Goal: Information Seeking & Learning: Find specific page/section

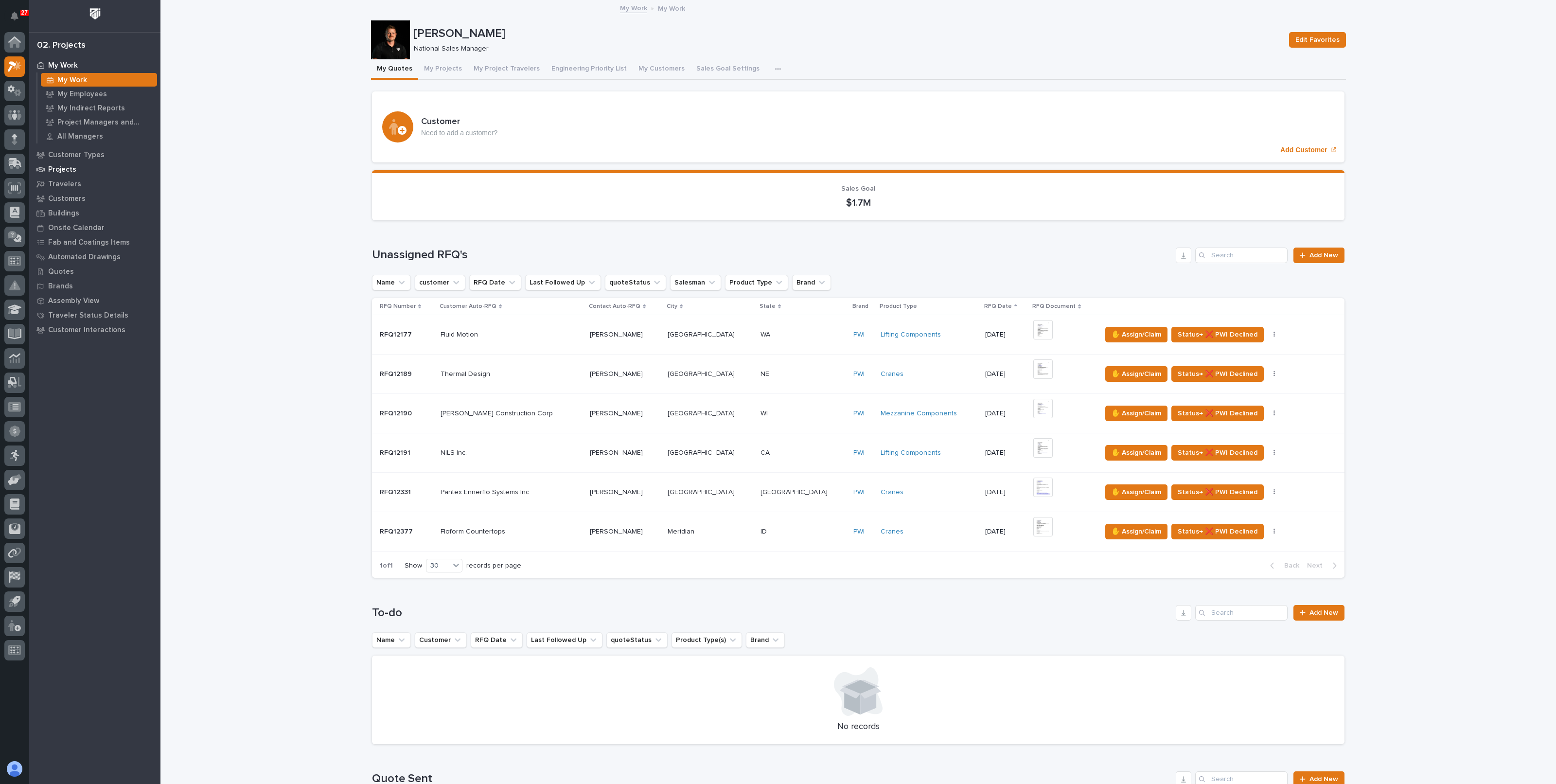
click at [70, 169] on p "Projects" at bounding box center [61, 169] width 28 height 9
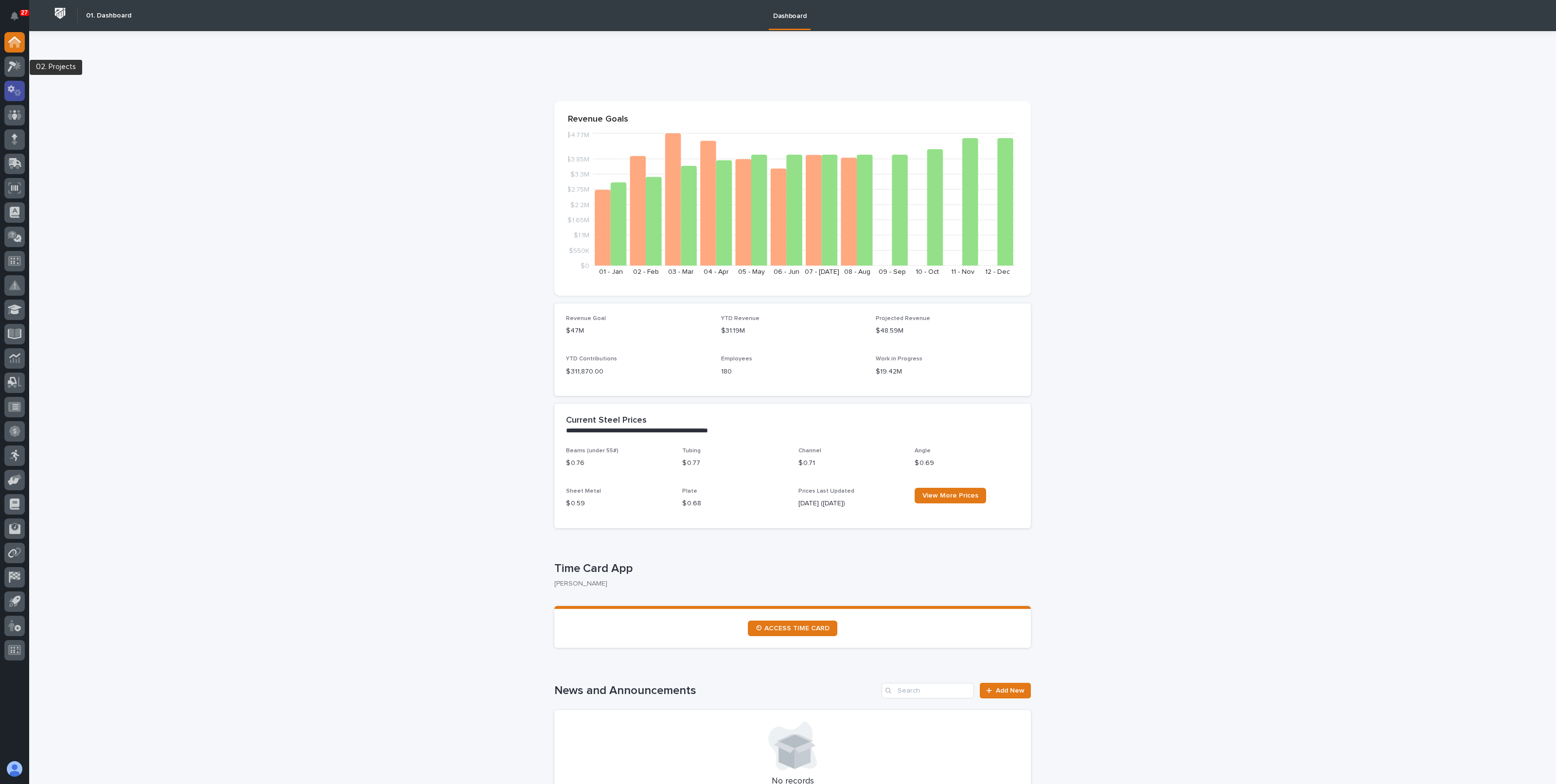
click at [16, 86] on icon at bounding box center [14, 91] width 14 height 12
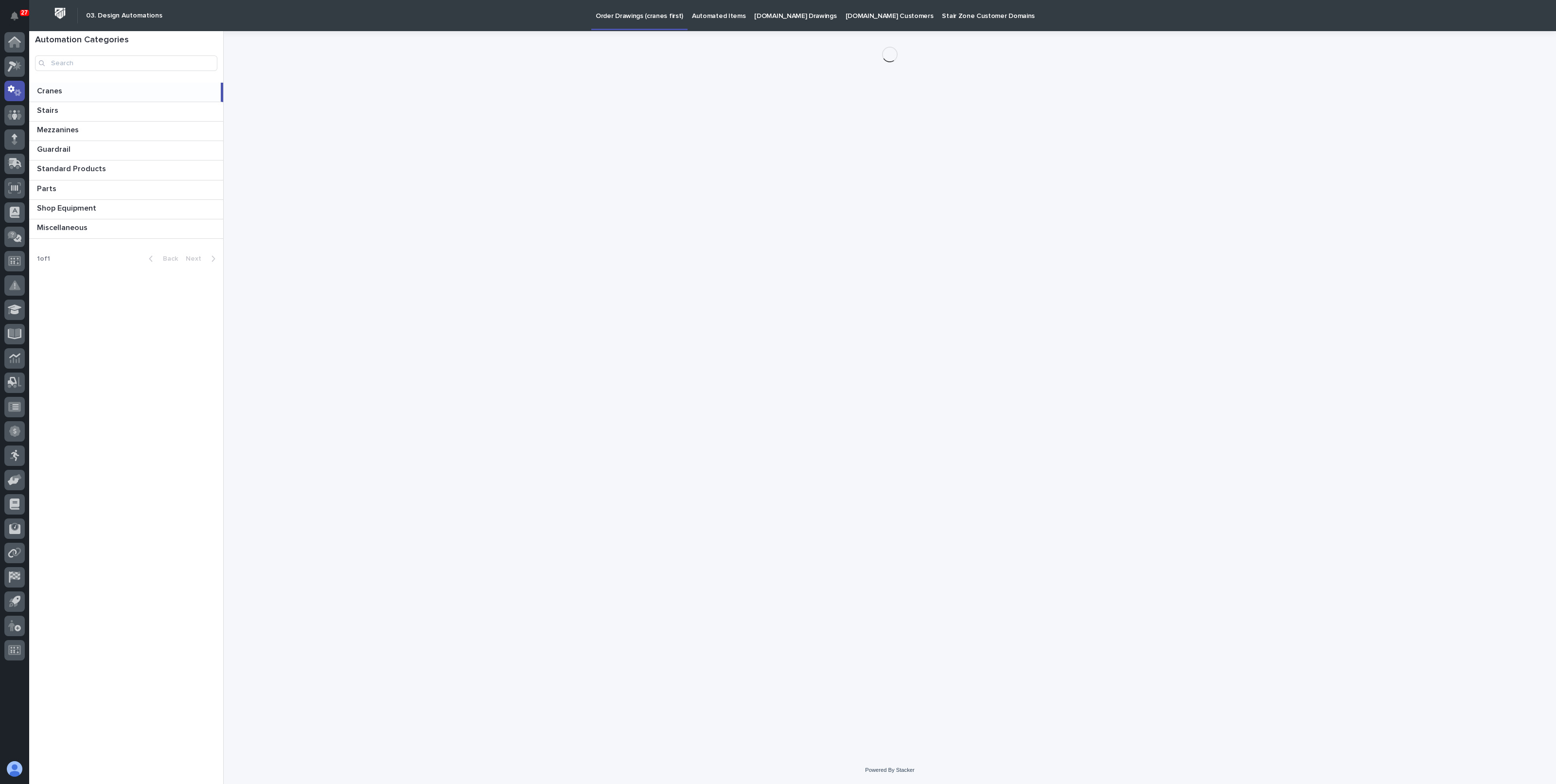
click at [801, 13] on p "StairZone.com Drawings" at bounding box center [796, 10] width 83 height 20
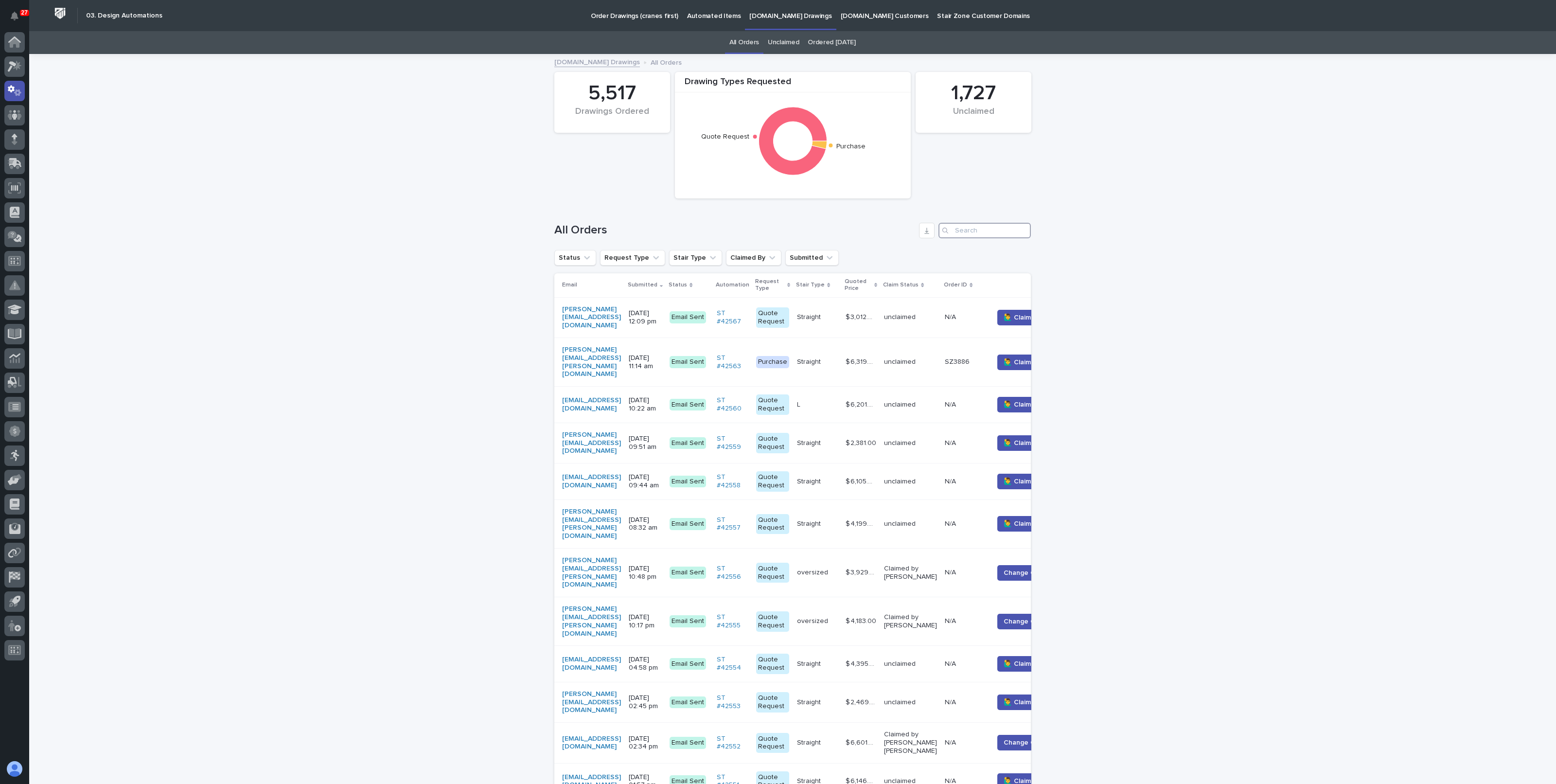
click at [973, 232] on input "Search" at bounding box center [985, 230] width 92 height 15
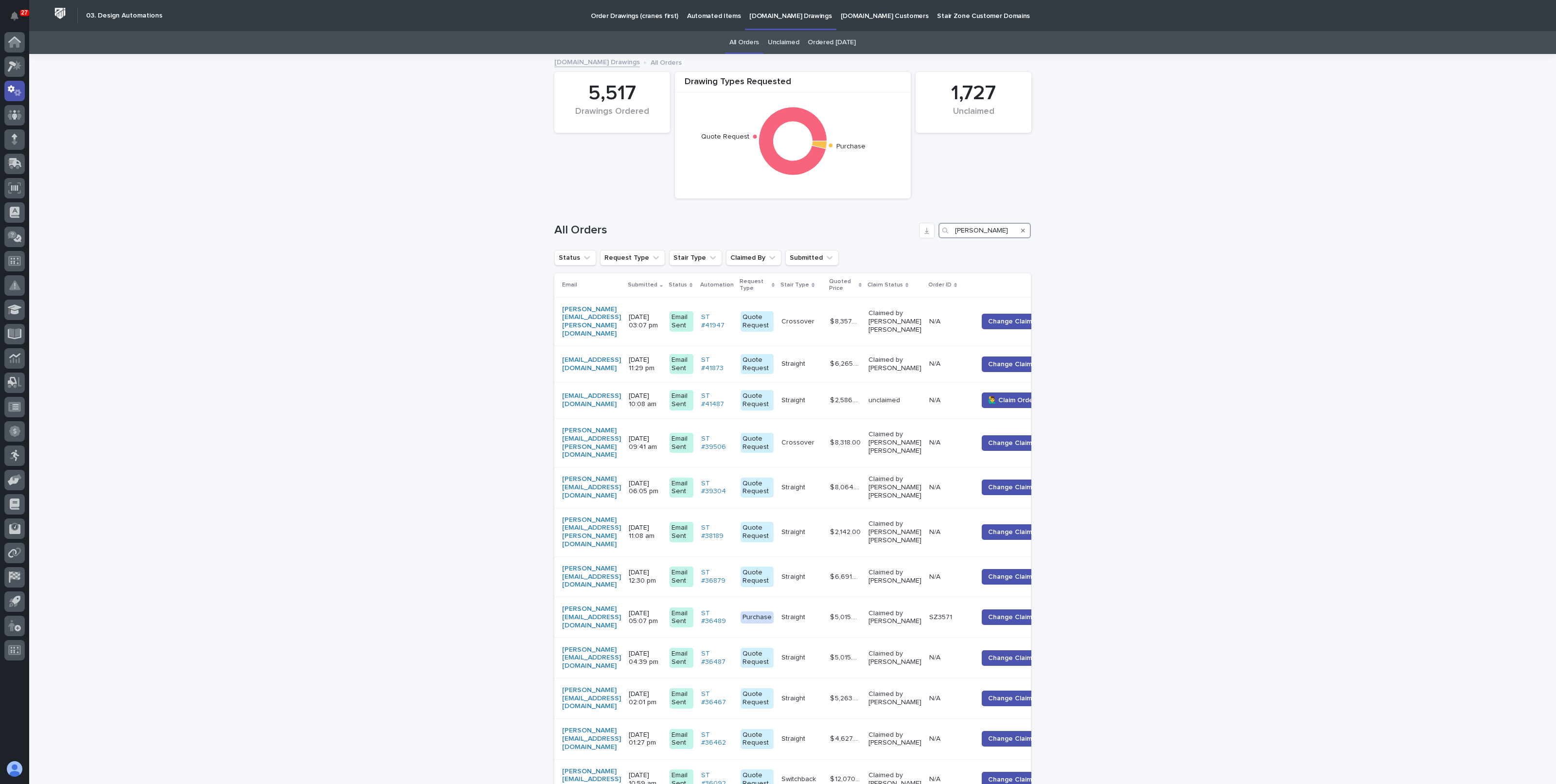
type input "tim"
click at [1023, 229] on div "Search" at bounding box center [1023, 230] width 15 height 15
click at [1021, 229] on div "Search" at bounding box center [1023, 230] width 15 height 15
click at [1021, 230] on icon "Search" at bounding box center [1023, 230] width 4 height 6
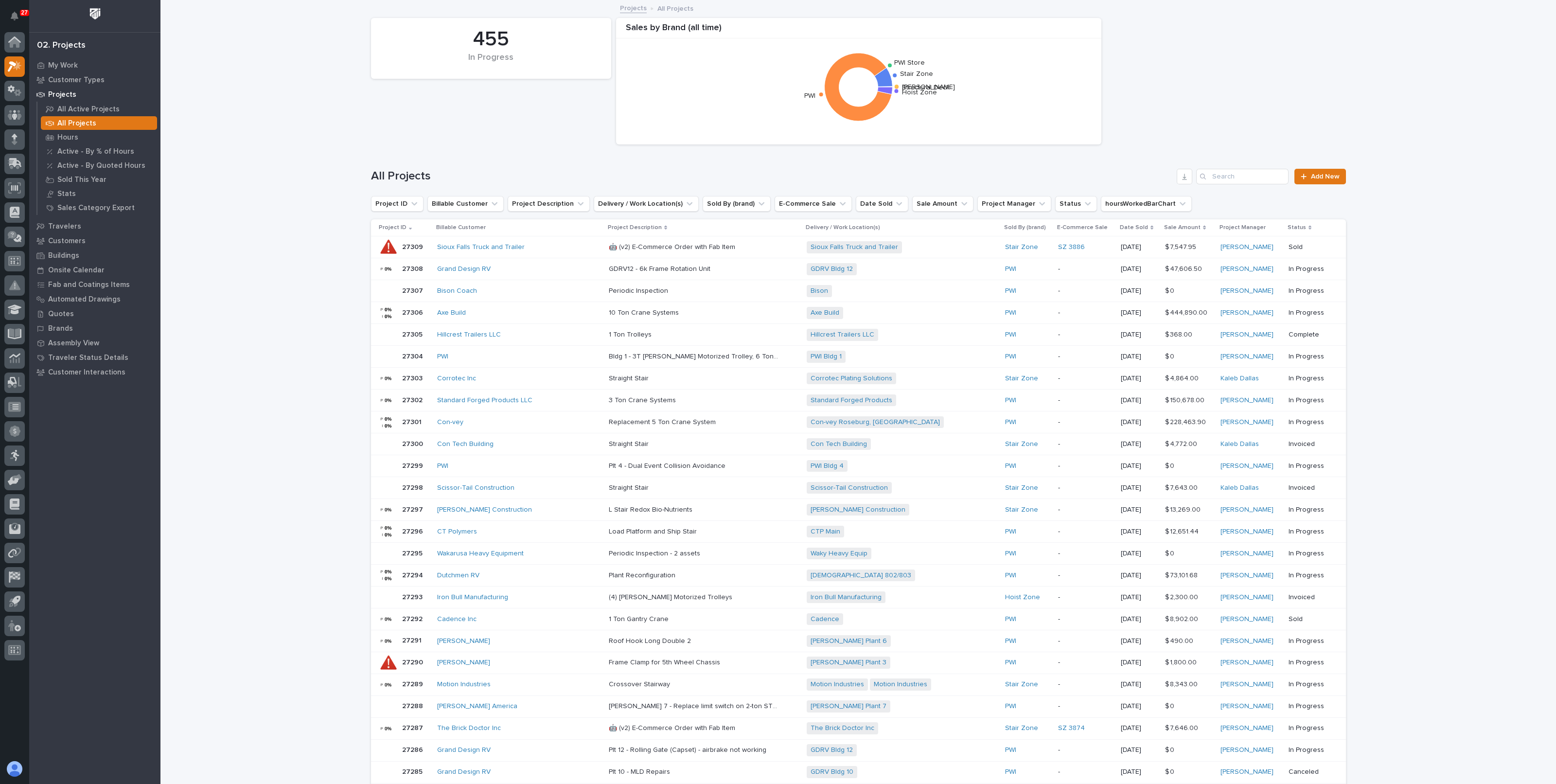
drag, startPoint x: 251, startPoint y: 118, endPoint x: 249, endPoint y: 126, distance: 8.2
click at [251, 117] on div "Loading... Saving… Loading... Saving… 455 In Progress Sales by Brand (all time)…" at bounding box center [858, 487] width 1396 height 974
click at [92, 119] on p "All Projects" at bounding box center [77, 123] width 39 height 9
click at [71, 308] on div "Quotes" at bounding box center [95, 314] width 127 height 13
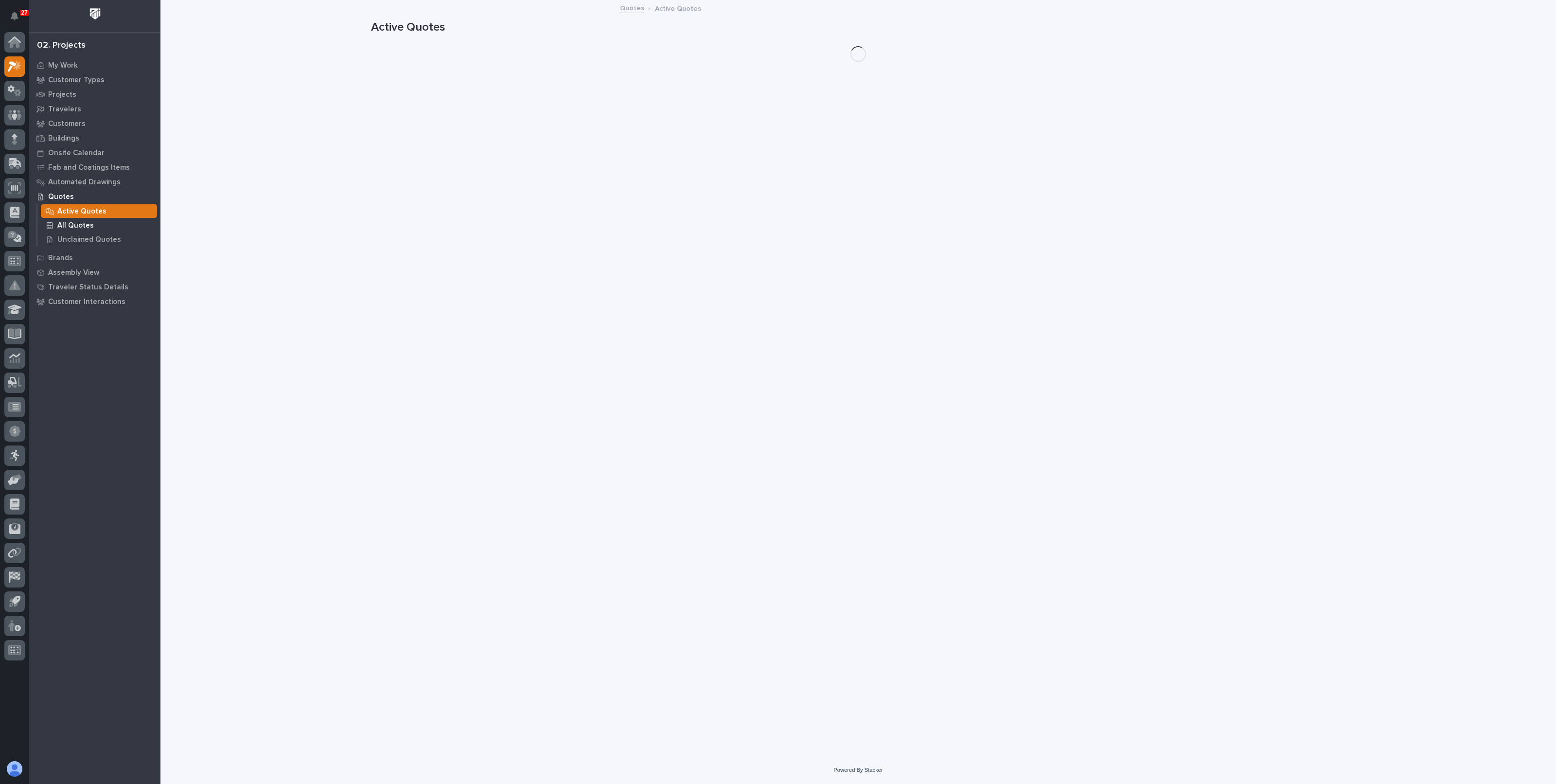
click at [78, 225] on p "All Quotes" at bounding box center [76, 225] width 36 height 9
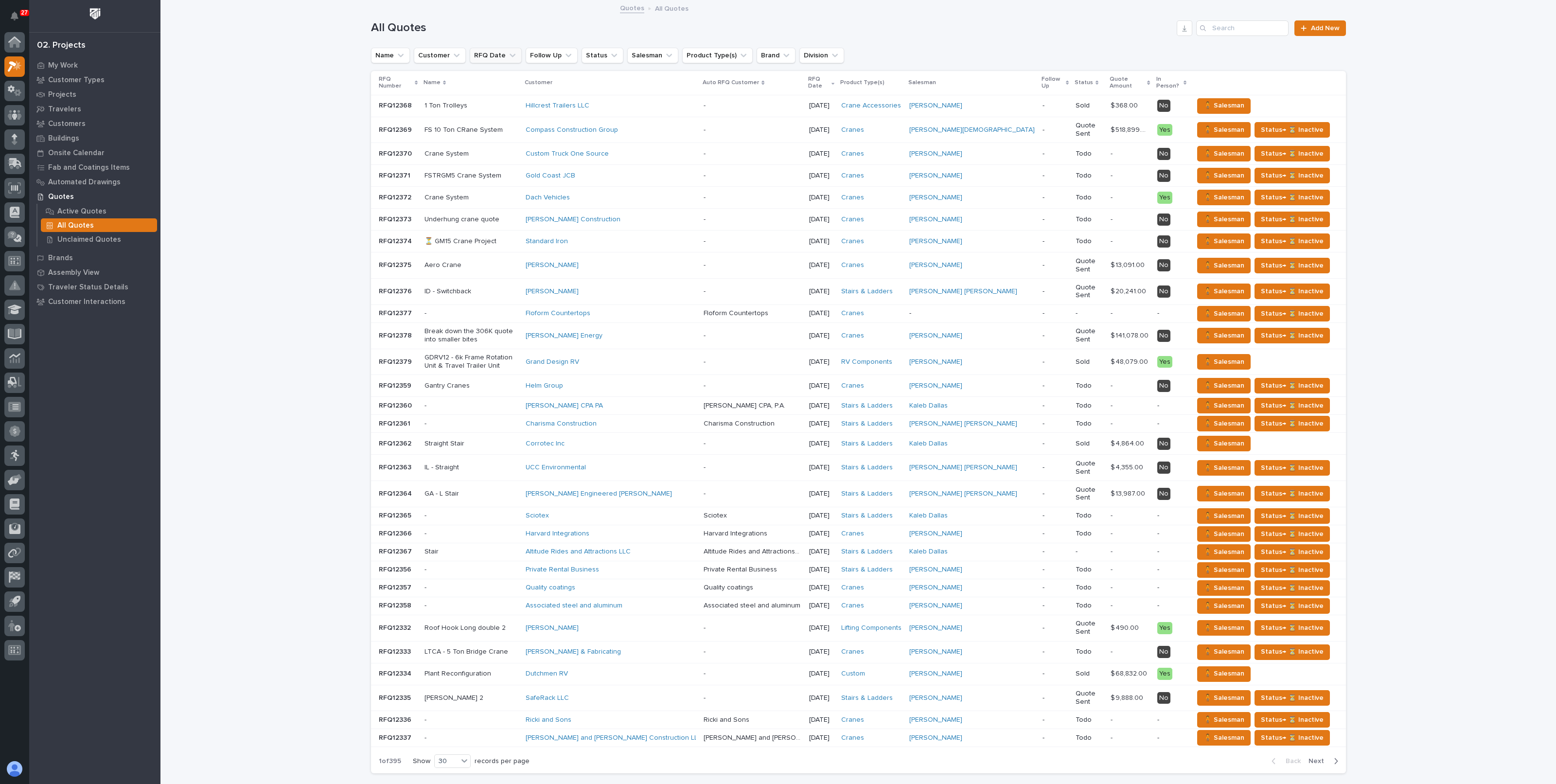
click at [489, 59] on button "RFQ Date" at bounding box center [495, 56] width 52 height 15
click at [499, 75] on div "is before" at bounding box center [527, 78] width 108 height 11
click at [501, 116] on p "is after" at bounding box center [528, 117] width 94 height 7
click at [507, 118] on p "specific date" at bounding box center [528, 117] width 104 height 7
click at [476, 143] on button "Previous Month" at bounding box center [472, 143] width 15 height 15
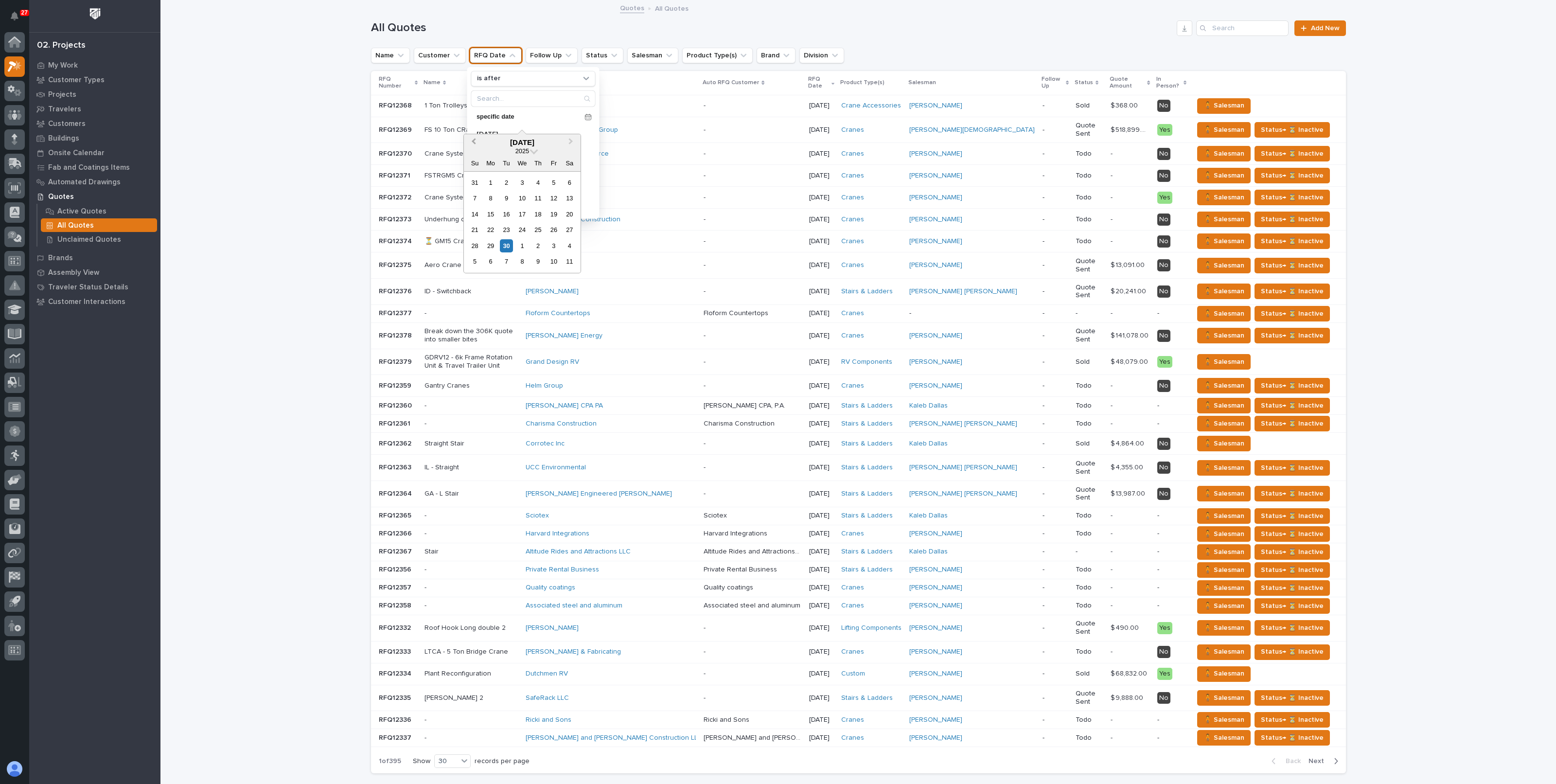
click at [476, 143] on button "Previous Month" at bounding box center [472, 143] width 15 height 15
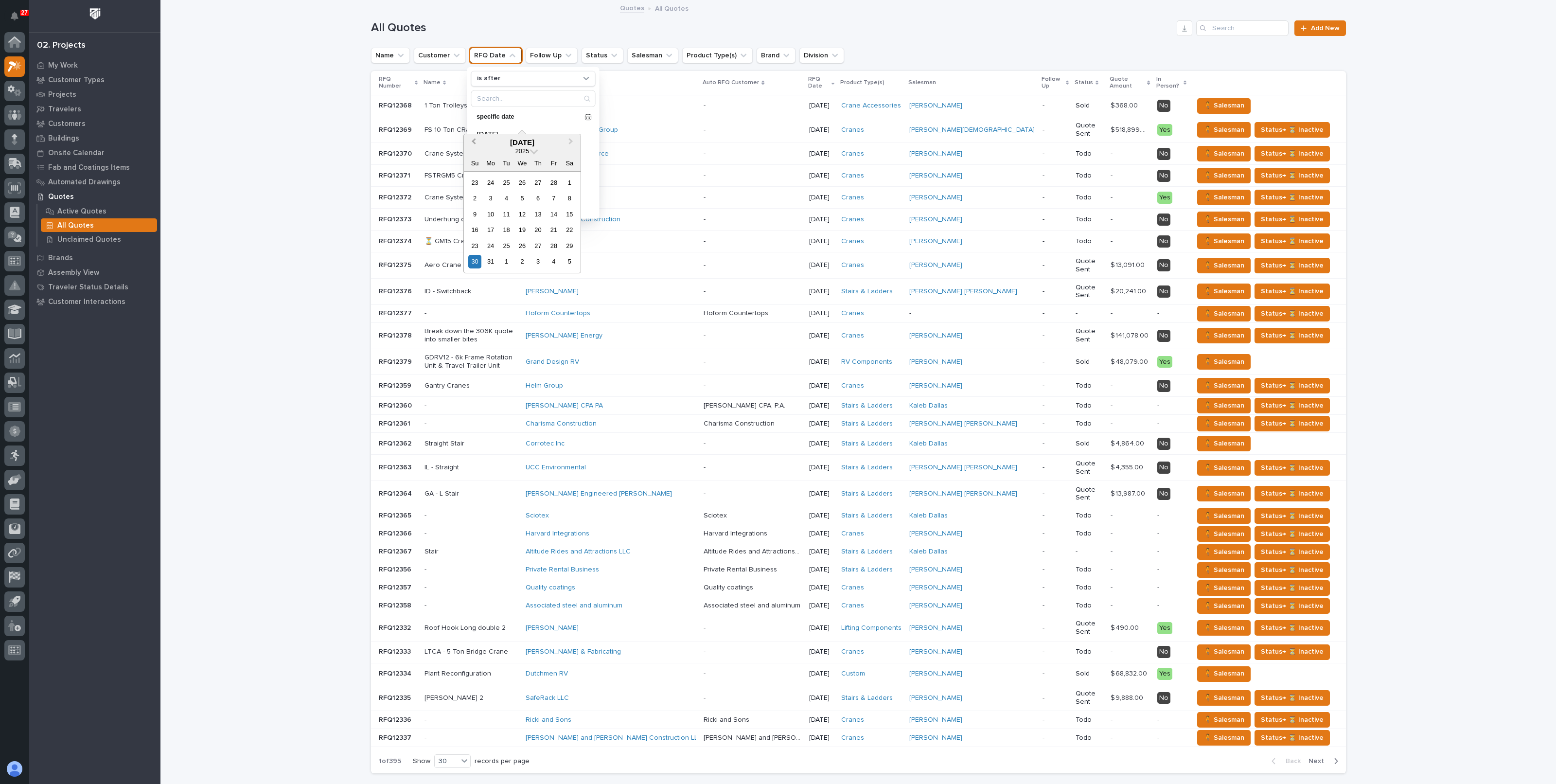
click at [476, 143] on button "Previous Month" at bounding box center [472, 143] width 15 height 15
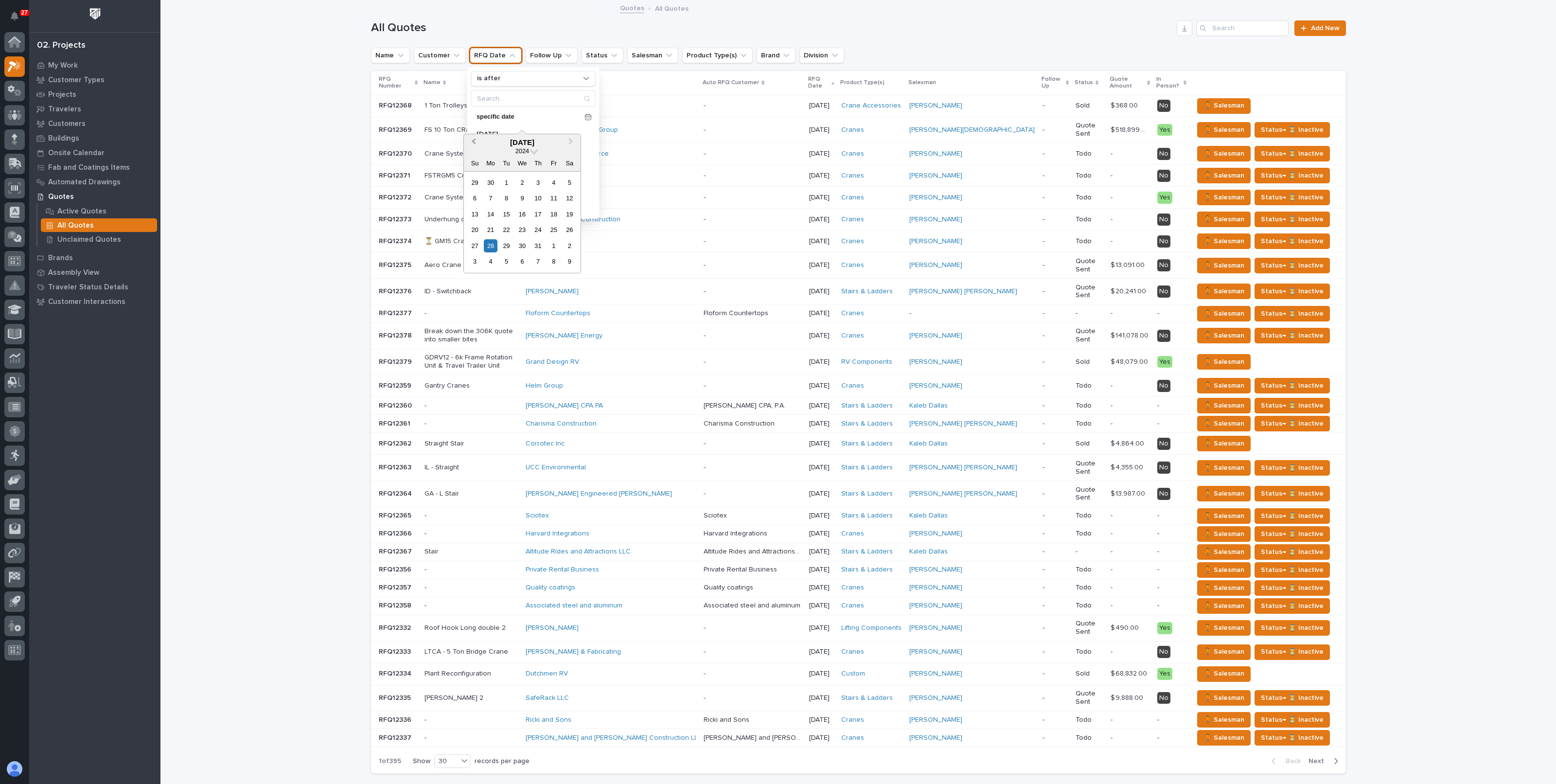
click at [476, 143] on button "Previous Month" at bounding box center [472, 143] width 15 height 15
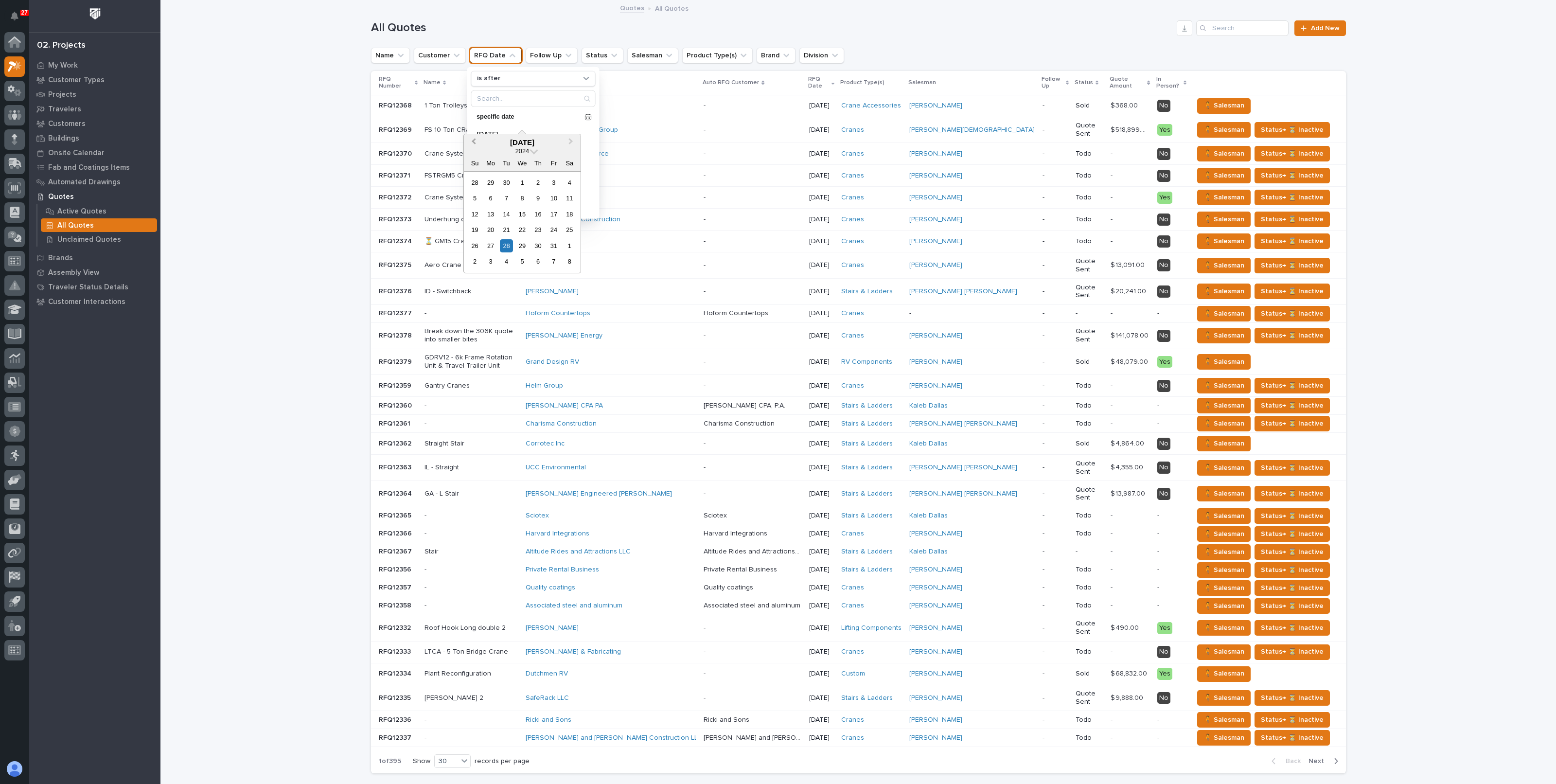
click at [476, 143] on button "Previous Month" at bounding box center [472, 143] width 15 height 15
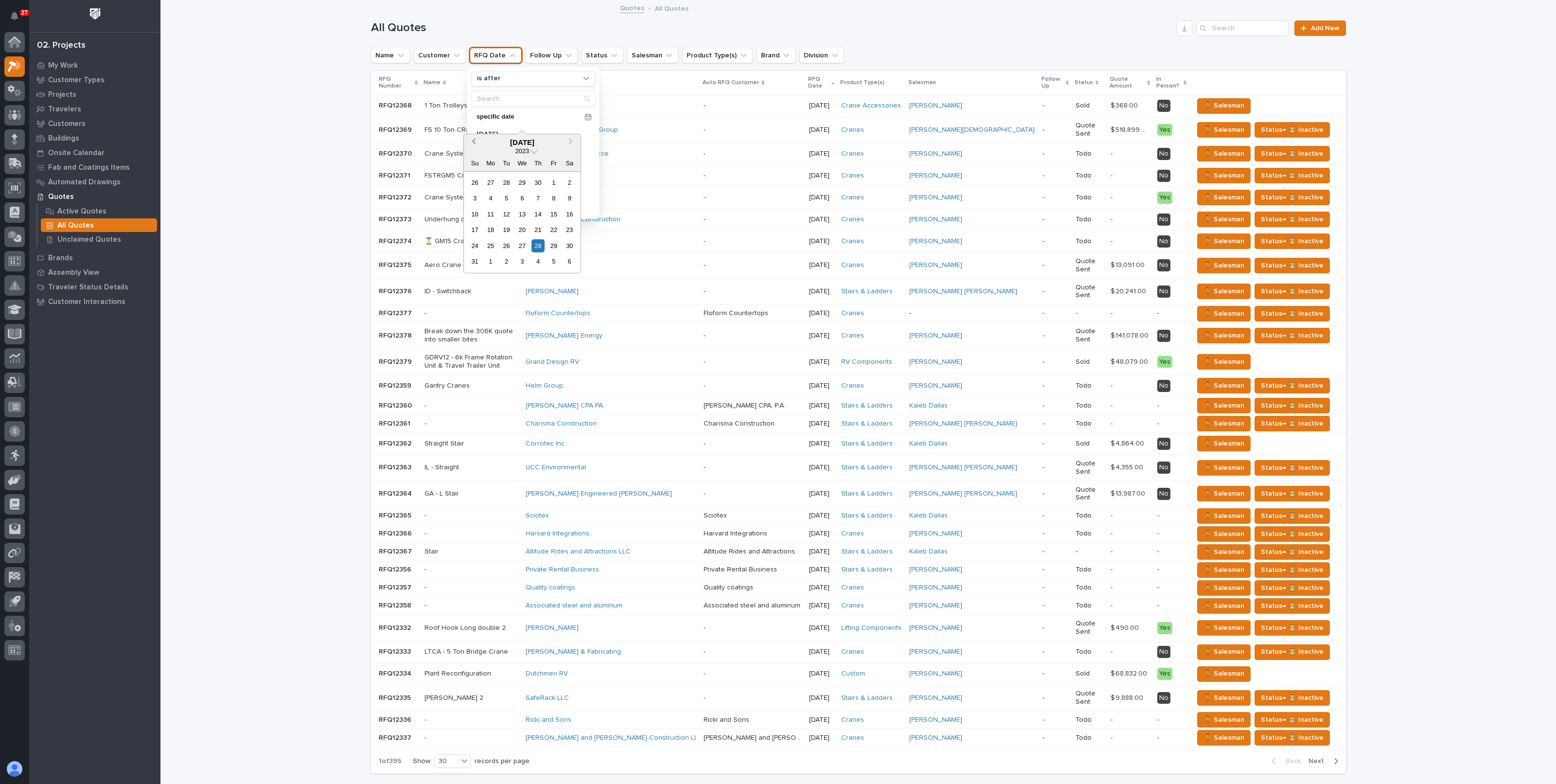
click at [476, 143] on button "Previous Month" at bounding box center [472, 143] width 15 height 15
click at [566, 143] on button "Next Month" at bounding box center [572, 143] width 15 height 15
click at [569, 243] on div "30" at bounding box center [570, 246] width 13 height 13
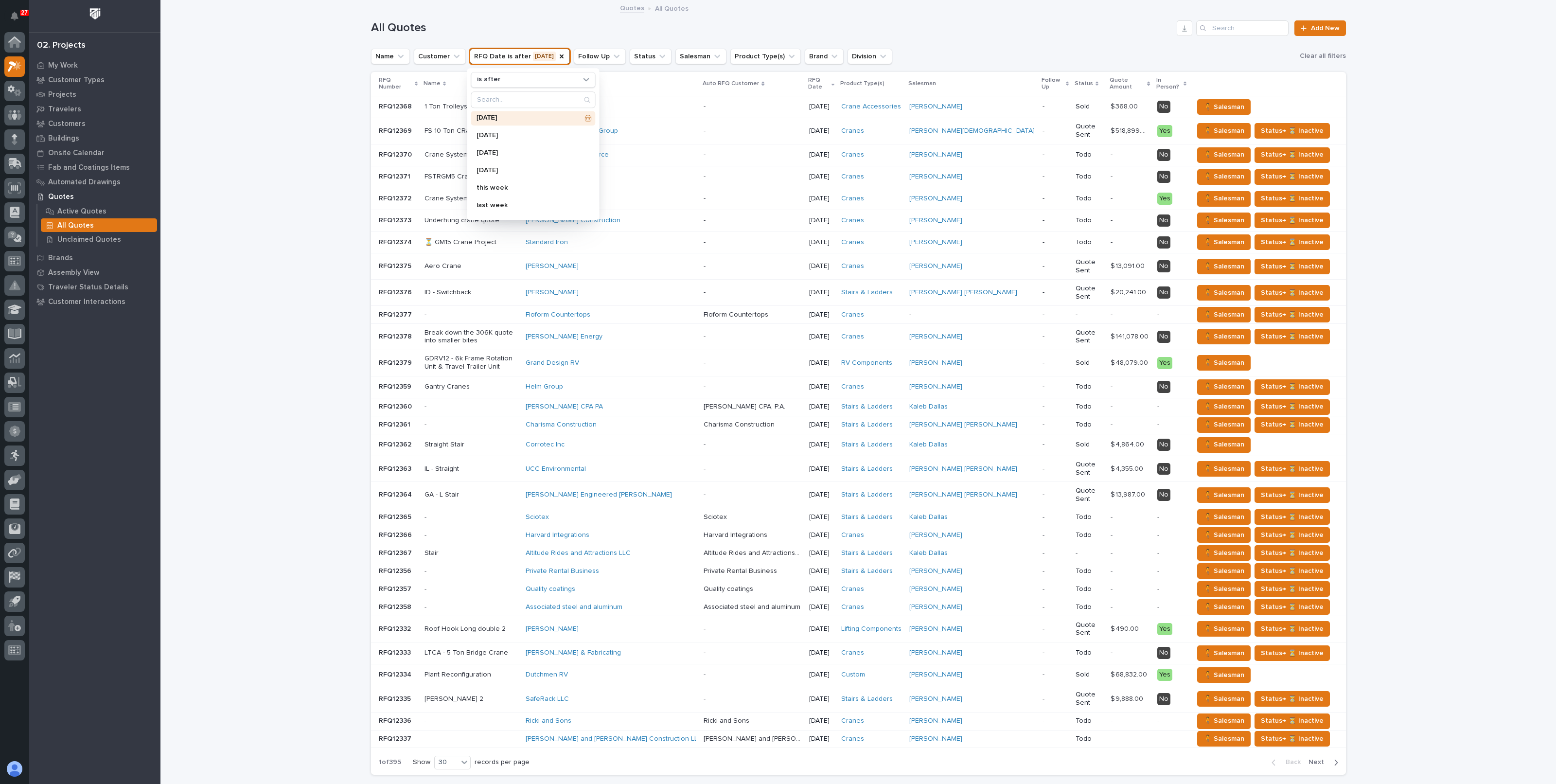
click at [547, 116] on p "[DATE]" at bounding box center [528, 118] width 104 height 7
click at [491, 115] on p "[DATE]" at bounding box center [528, 118] width 104 height 7
click at [476, 261] on div "31" at bounding box center [475, 263] width 13 height 13
click at [258, 177] on div "Loading... Saving… Loading... Saving… All Quotes Add New Name Customer RFQ Date…" at bounding box center [858, 416] width 1396 height 830
click at [1178, 32] on button "button" at bounding box center [1185, 28] width 15 height 15
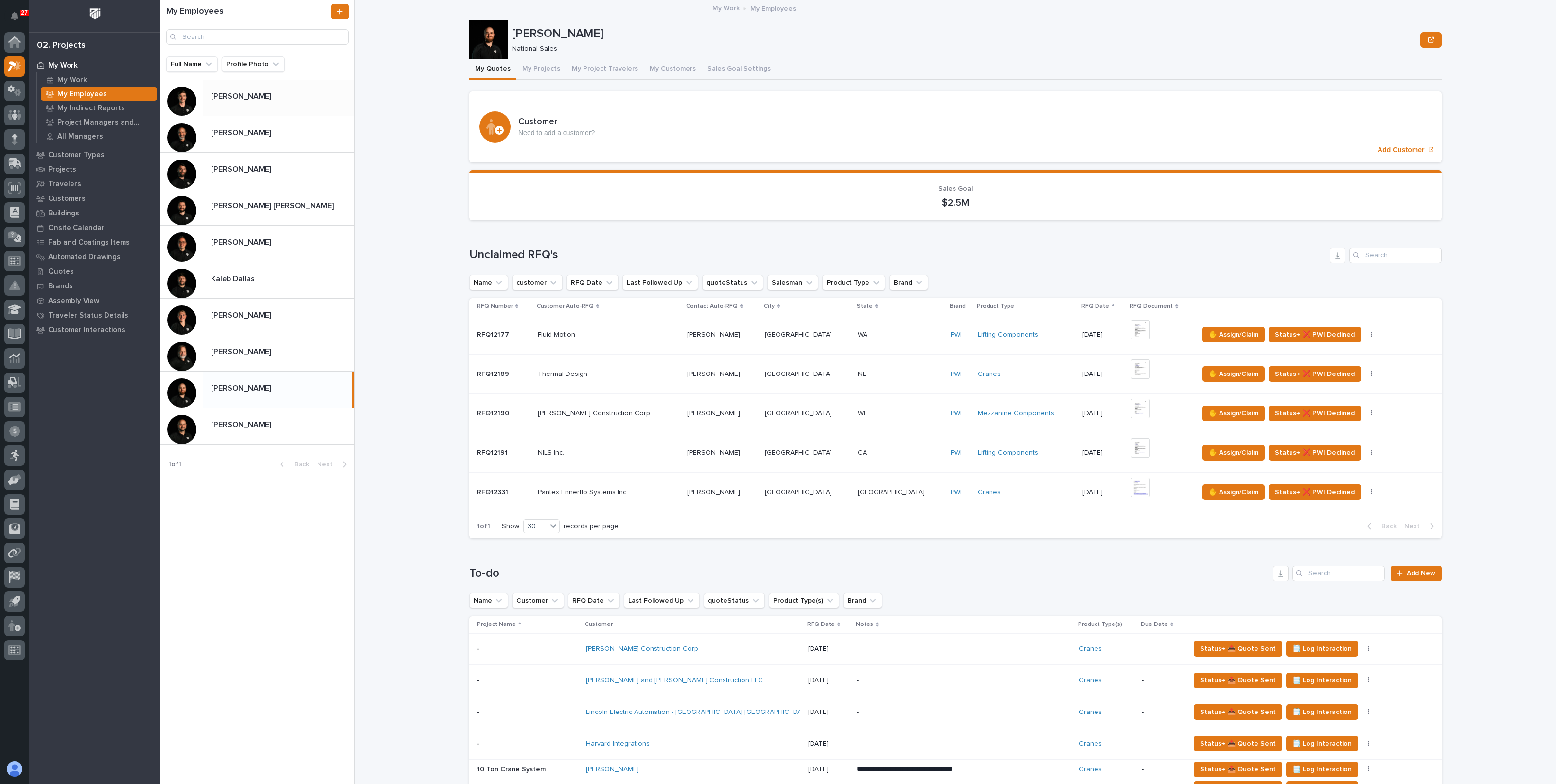
click at [237, 98] on p "[PERSON_NAME]" at bounding box center [242, 96] width 62 height 12
click at [314, 95] on p at bounding box center [280, 97] width 139 height 10
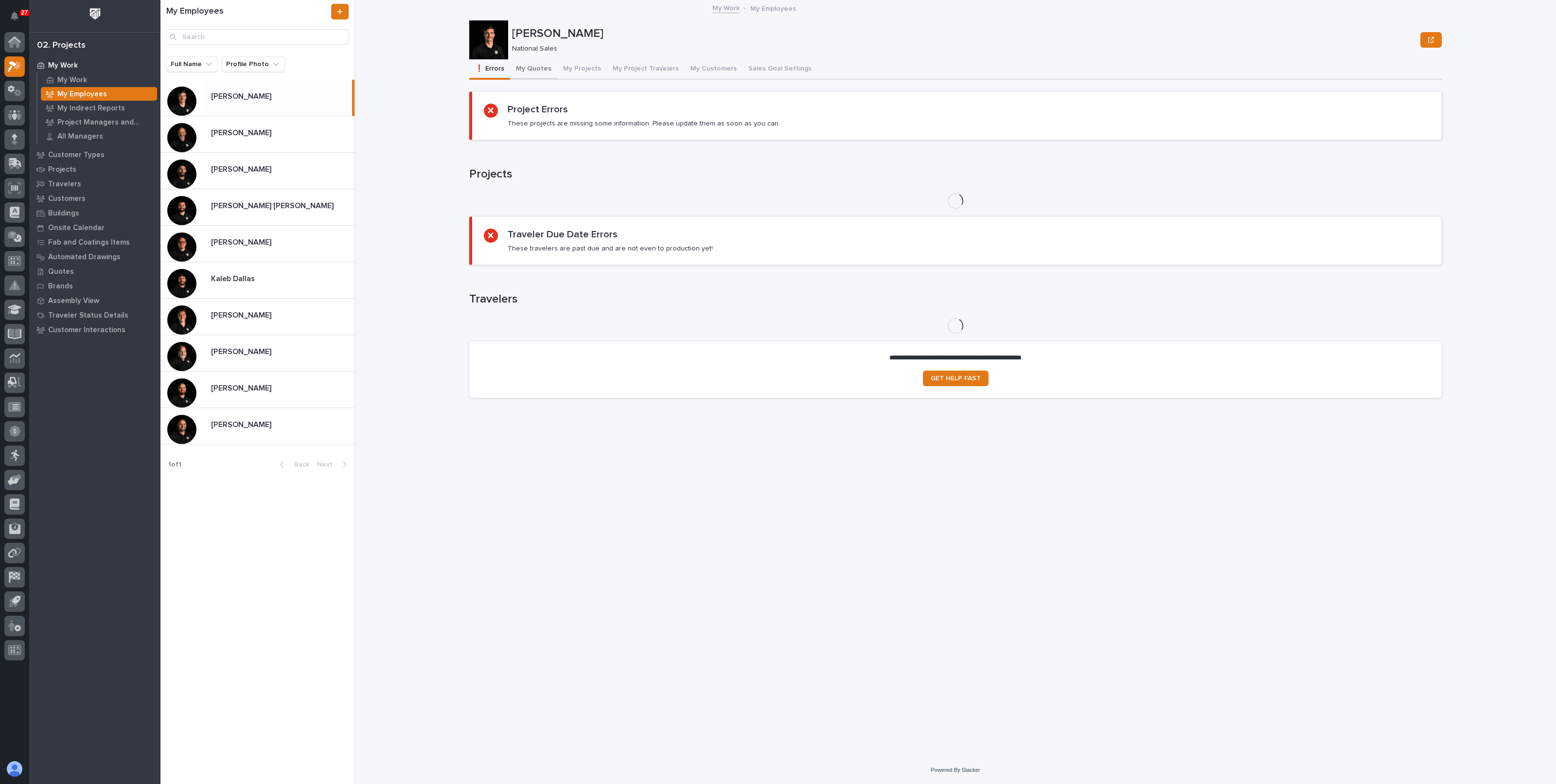
click at [530, 74] on button "My Quotes" at bounding box center [533, 69] width 47 height 20
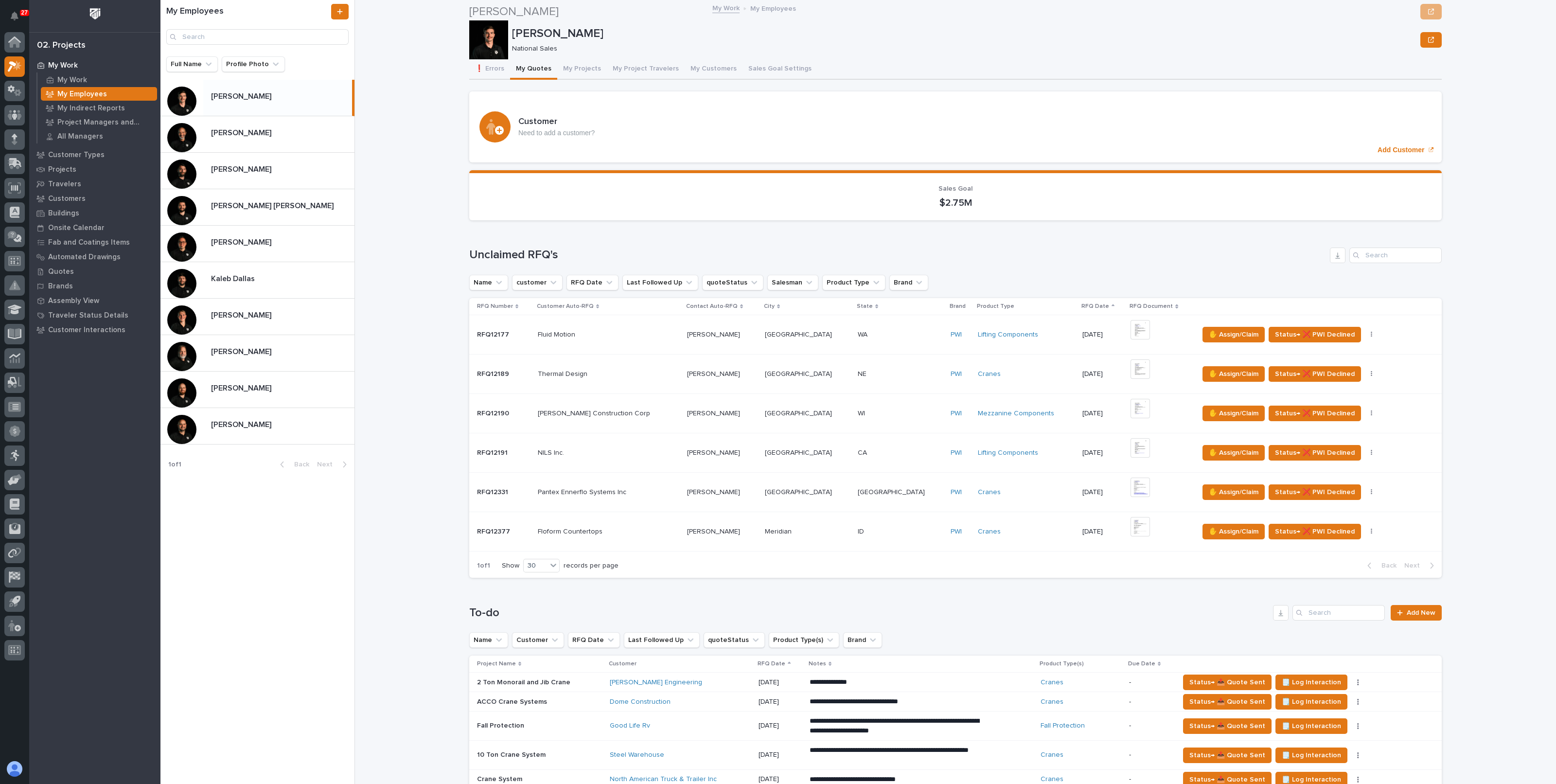
scroll to position [365, 0]
